Goal: Task Accomplishment & Management: Manage account settings

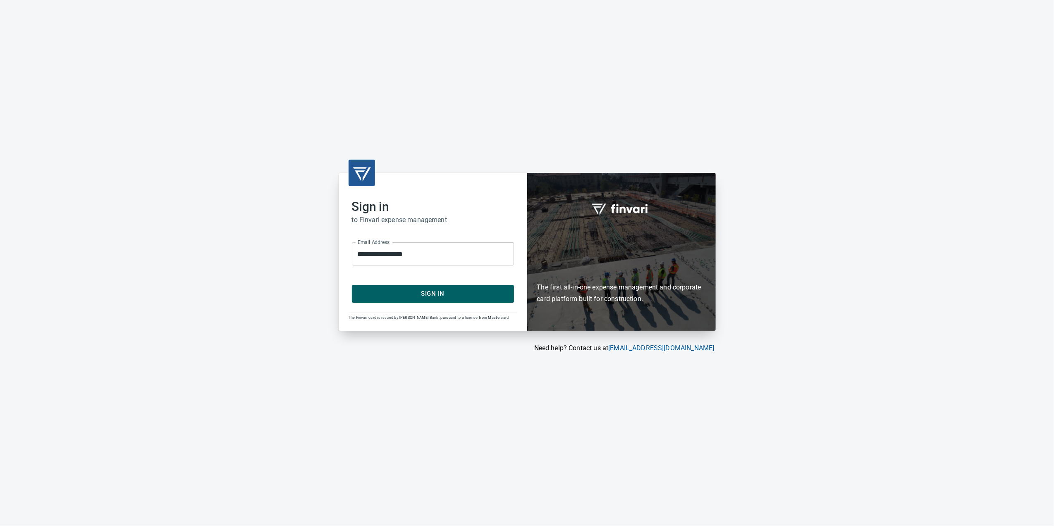
click at [484, 290] on span "Sign In" at bounding box center [433, 293] width 144 height 11
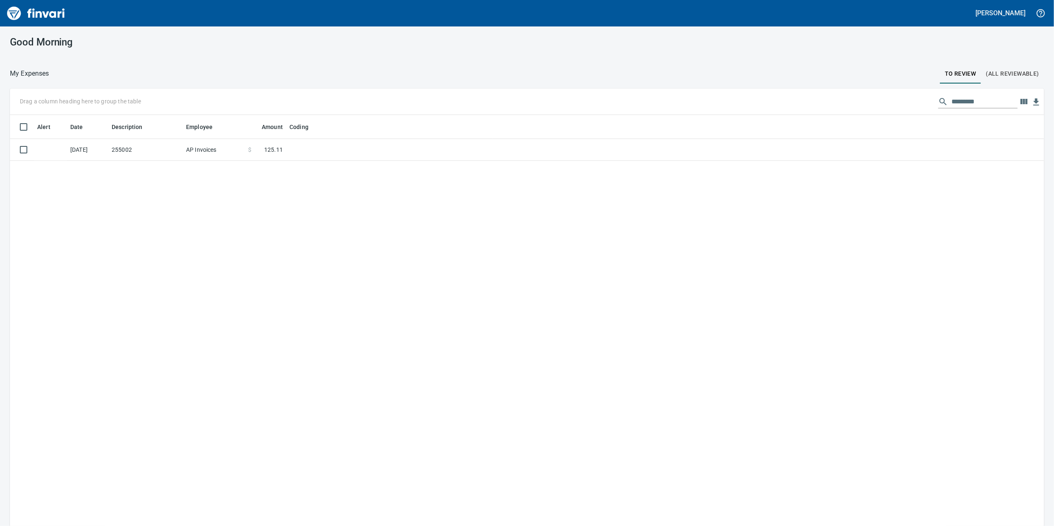
scroll to position [427, 1017]
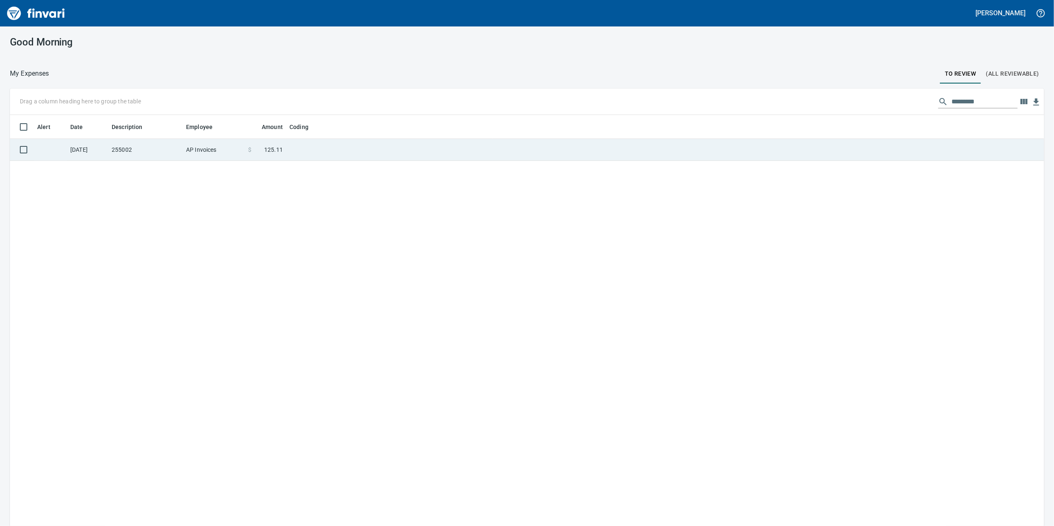
click at [203, 149] on td "AP Invoices" at bounding box center [214, 150] width 62 height 22
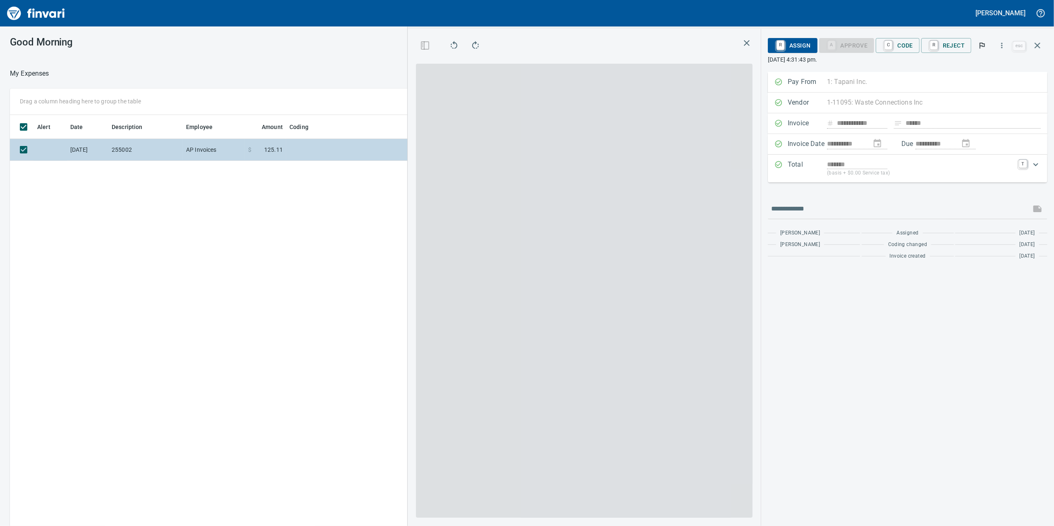
scroll to position [427, 811]
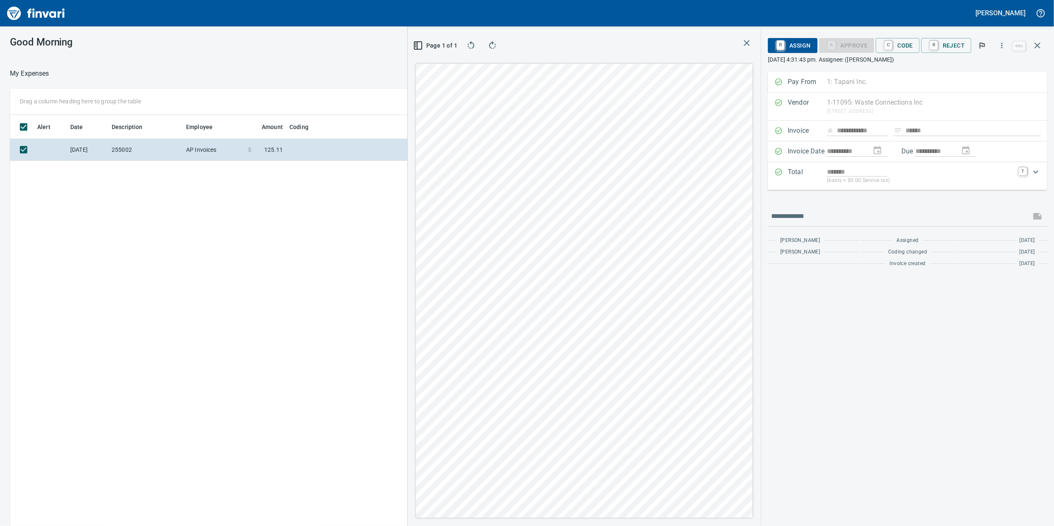
click at [852, 166] on div "Total ******* (basis + $0.00 Service tax) T" at bounding box center [907, 176] width 279 height 28
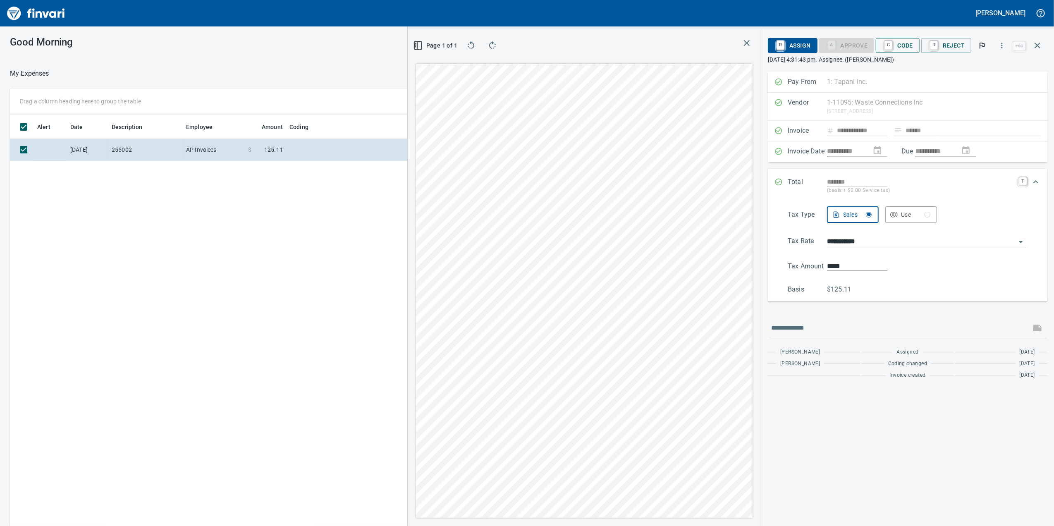
click at [908, 43] on span "C Code" at bounding box center [897, 45] width 31 height 14
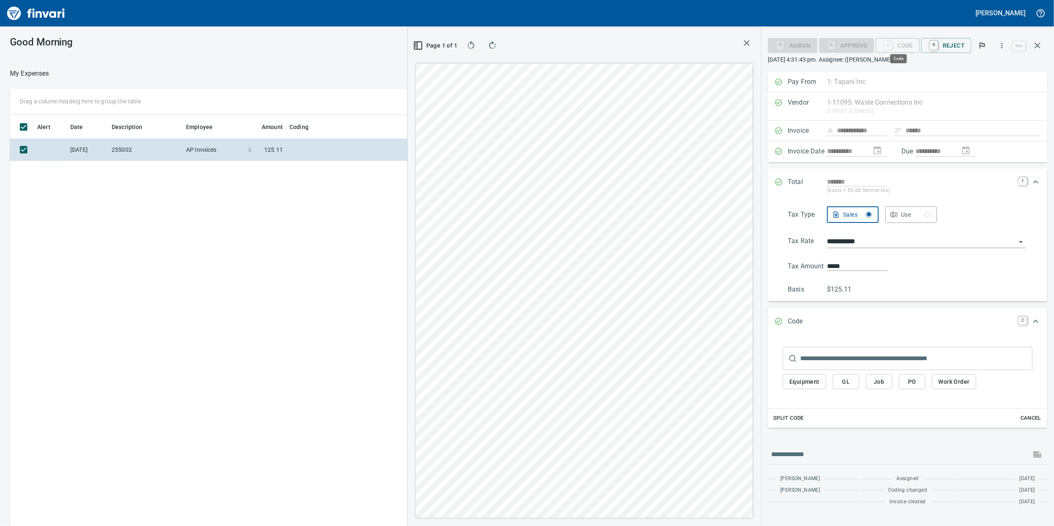
drag, startPoint x: 878, startPoint y: 44, endPoint x: 801, endPoint y: 361, distance: 326.7
click at [801, 361] on input "text" at bounding box center [916, 358] width 232 height 23
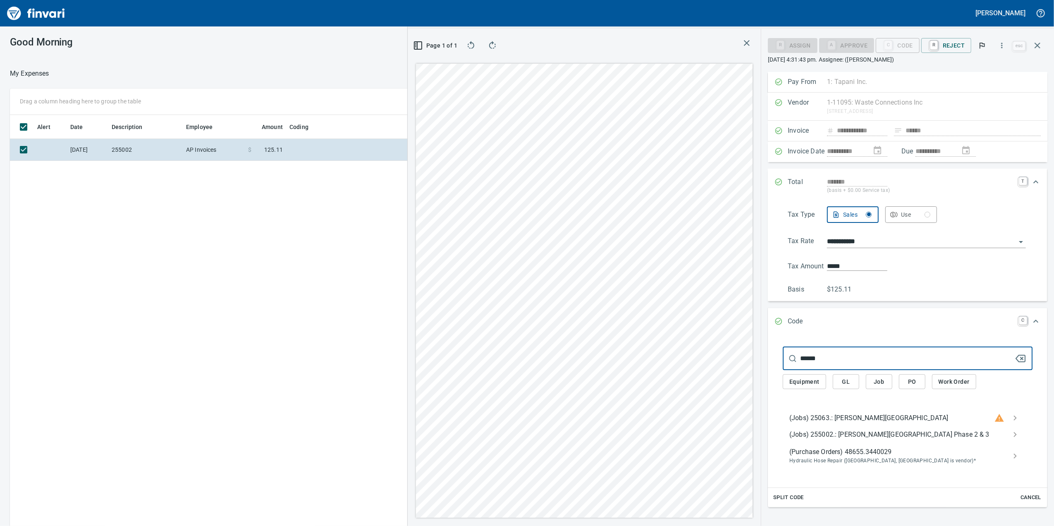
type input "******"
click at [886, 432] on span "(Jobs) 255002.: [PERSON_NAME][GEOGRAPHIC_DATA] Phase 2 & 3" at bounding box center [900, 434] width 223 height 10
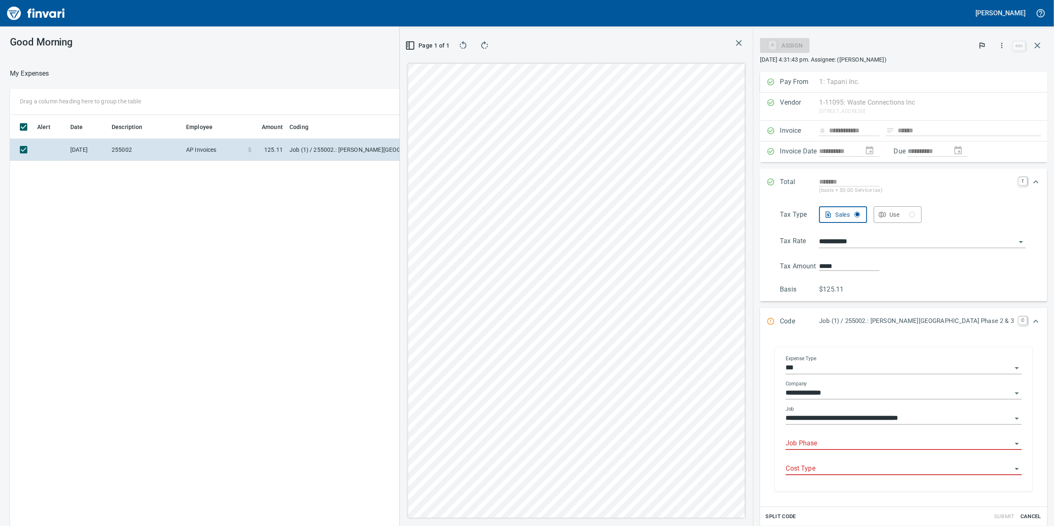
click at [859, 436] on div "Job Phase" at bounding box center [903, 440] width 236 height 19
click at [849, 447] on input "Job Phase" at bounding box center [898, 444] width 226 height 12
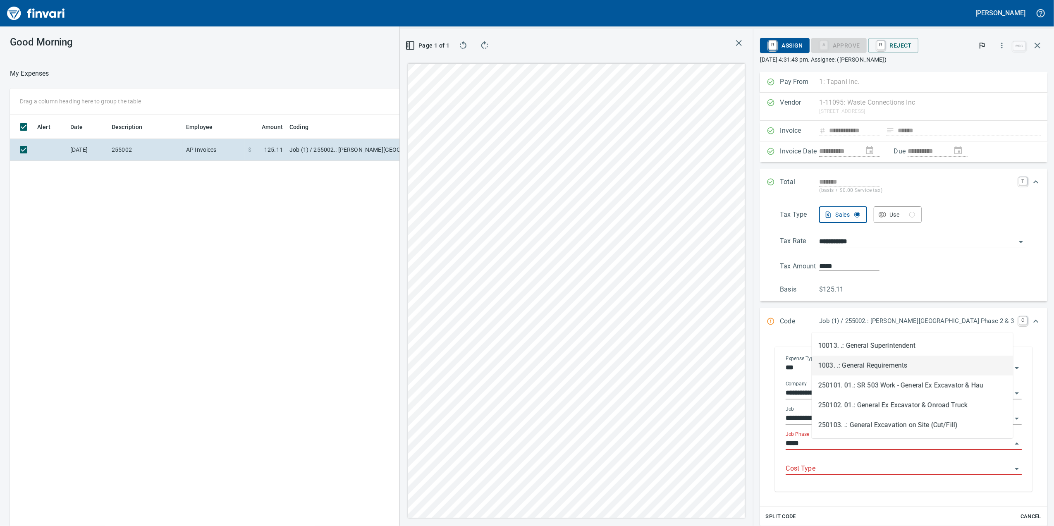
click at [885, 369] on li "1003. .: General Requirements" at bounding box center [911, 365] width 201 height 20
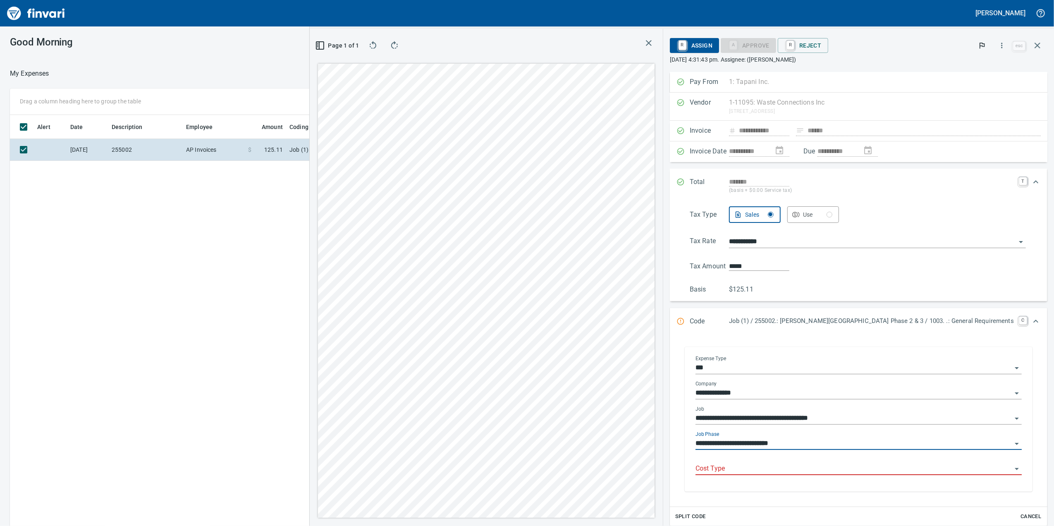
type input "**********"
click at [850, 476] on div "Cost Type" at bounding box center [858, 468] width 326 height 25
click at [846, 474] on input "Cost Type" at bounding box center [853, 469] width 316 height 12
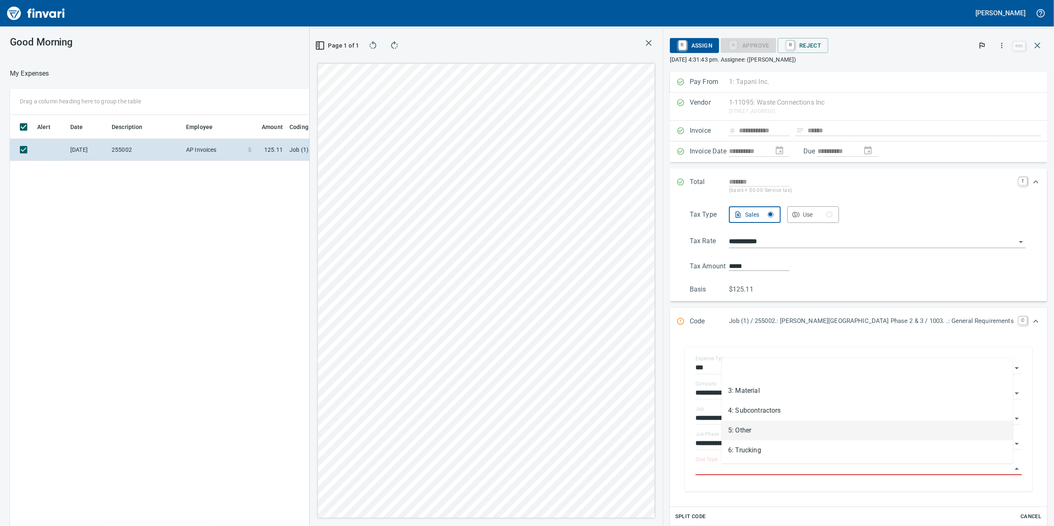
click at [769, 429] on li "5: Other" at bounding box center [866, 430] width 291 height 20
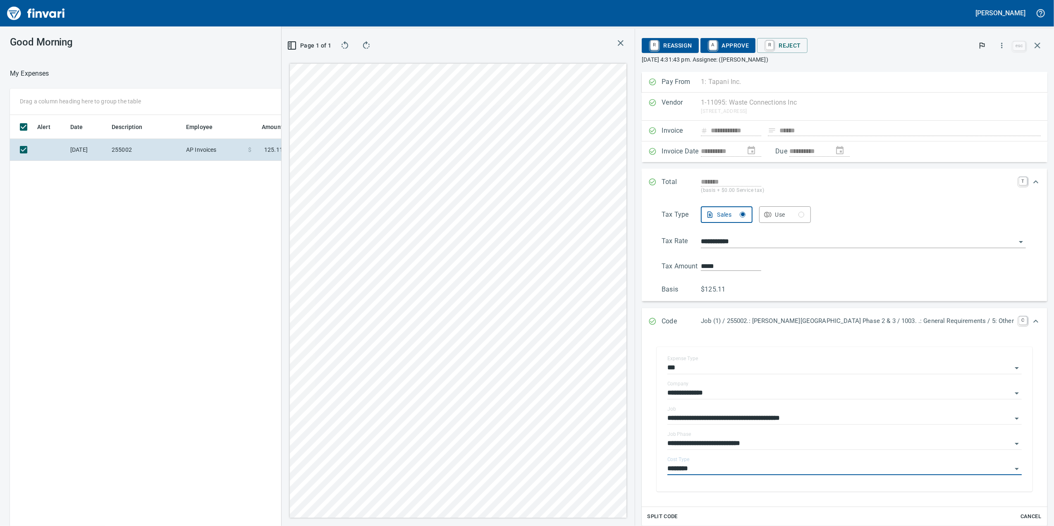
type input "********"
drag, startPoint x: 758, startPoint y: 55, endPoint x: 754, endPoint y: 80, distance: 24.7
click at [758, 60] on p "[DATE] 4:31:43 pm. Assignee: ([PERSON_NAME])" at bounding box center [843, 59] width 405 height 8
click at [749, 47] on span "A Approve" at bounding box center [728, 45] width 42 height 14
